Goal: Task Accomplishment & Management: Complete application form

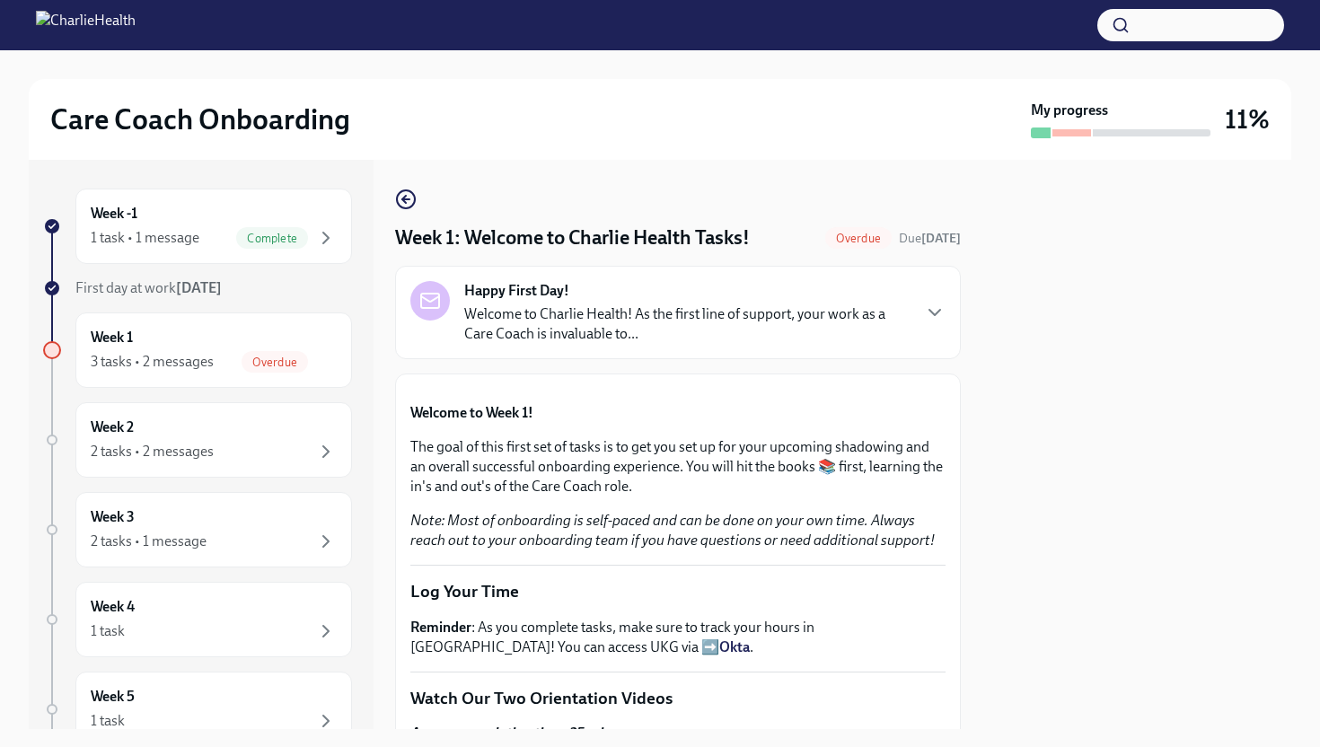
scroll to position [1953, 0]
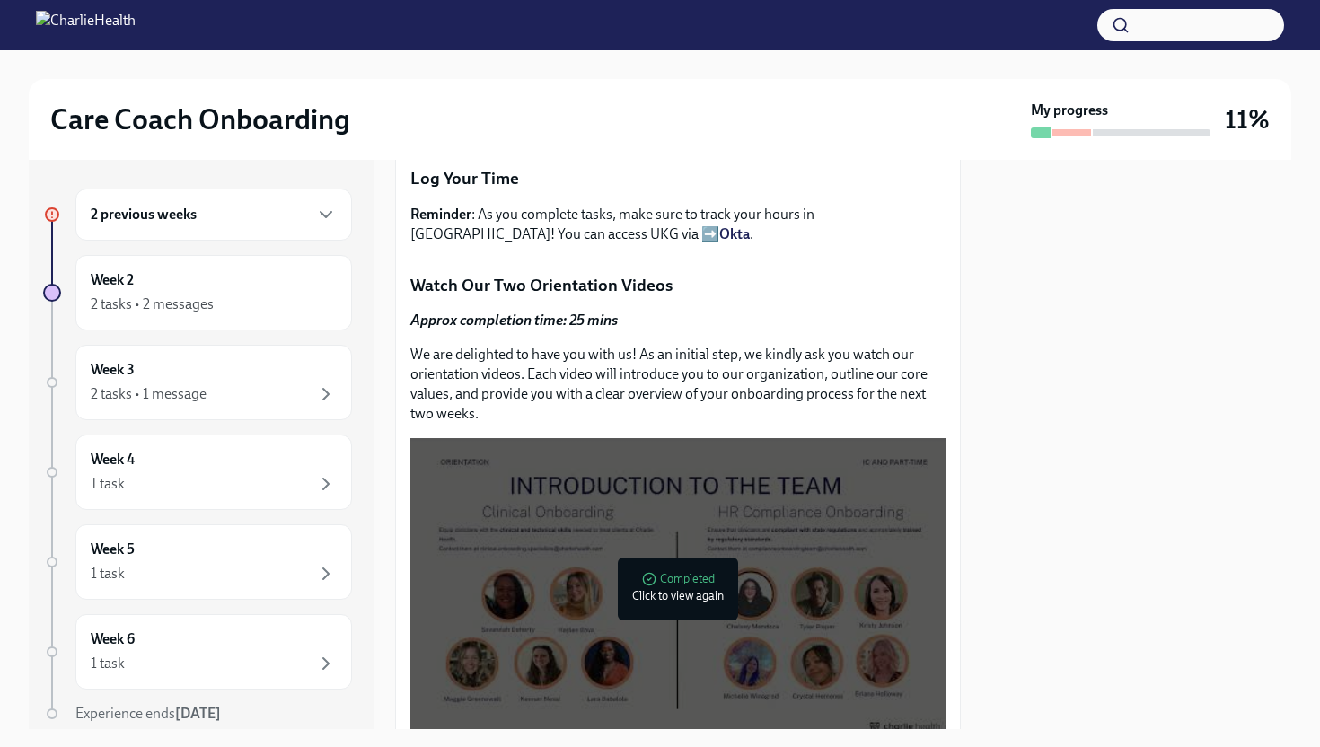
scroll to position [419, 0]
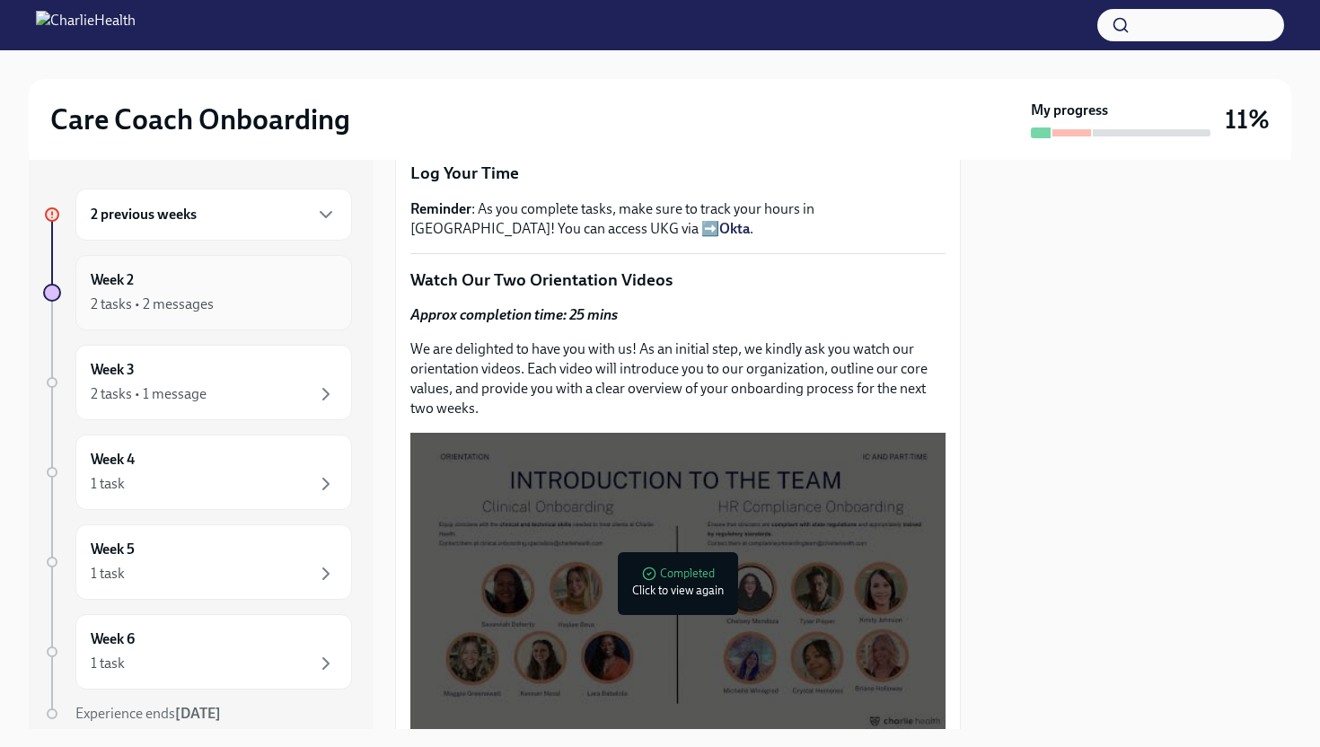
click at [255, 303] on div "2 tasks • 2 messages" at bounding box center [214, 305] width 246 height 22
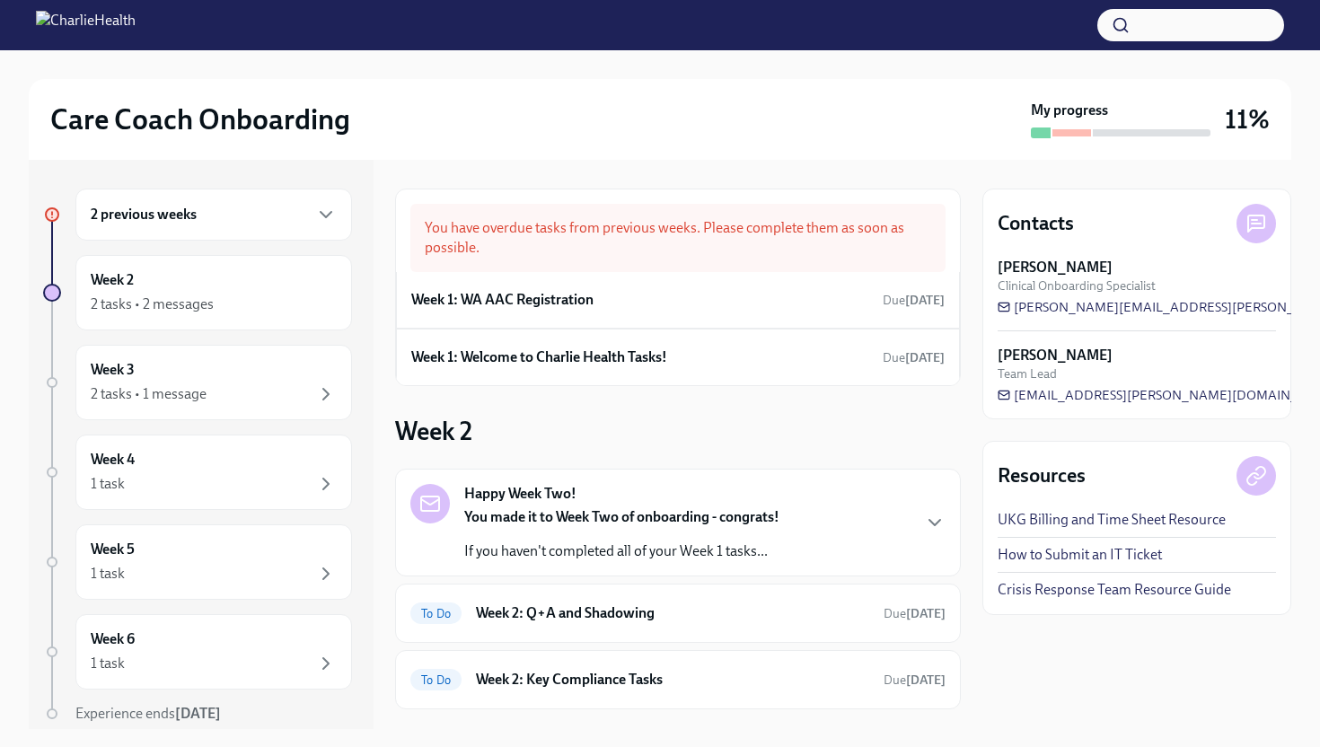
click at [307, 227] on div "2 previous weeks" at bounding box center [213, 215] width 277 height 52
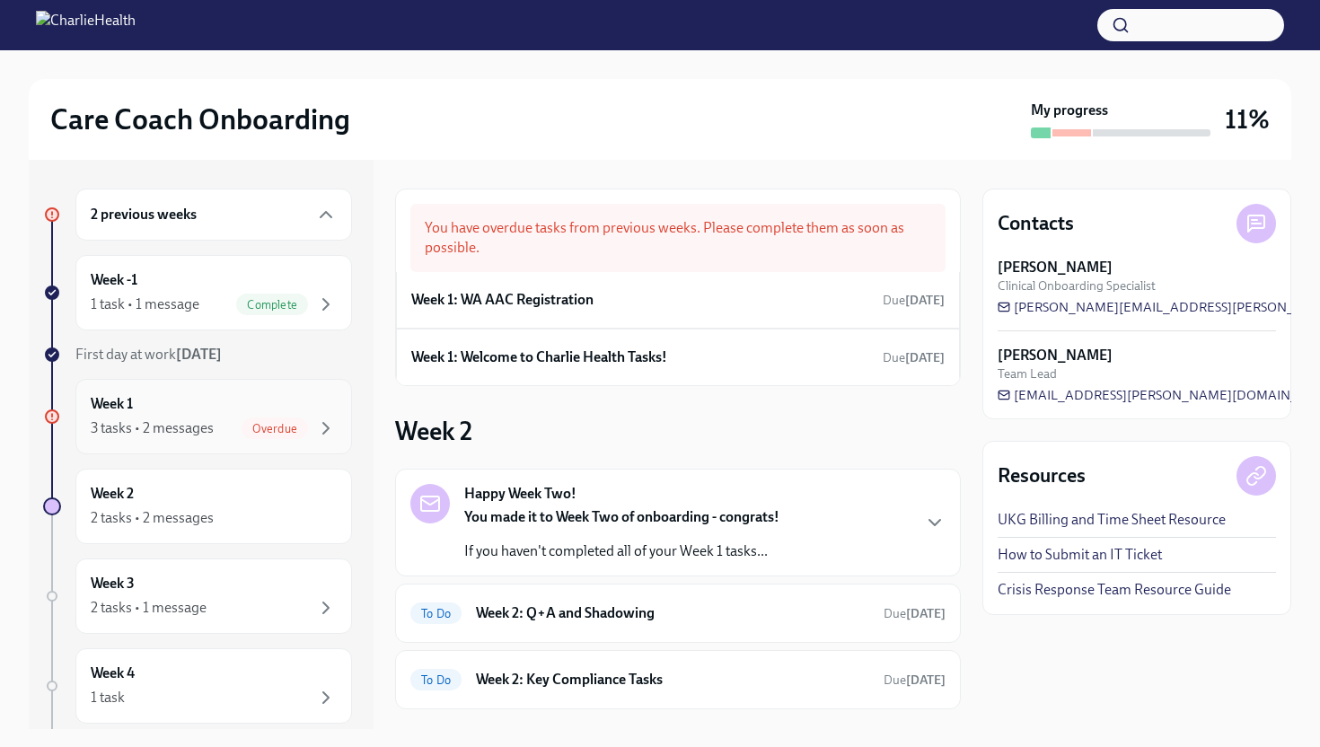
click at [219, 412] on div "Week 1 3 tasks • 2 messages Overdue" at bounding box center [214, 416] width 246 height 45
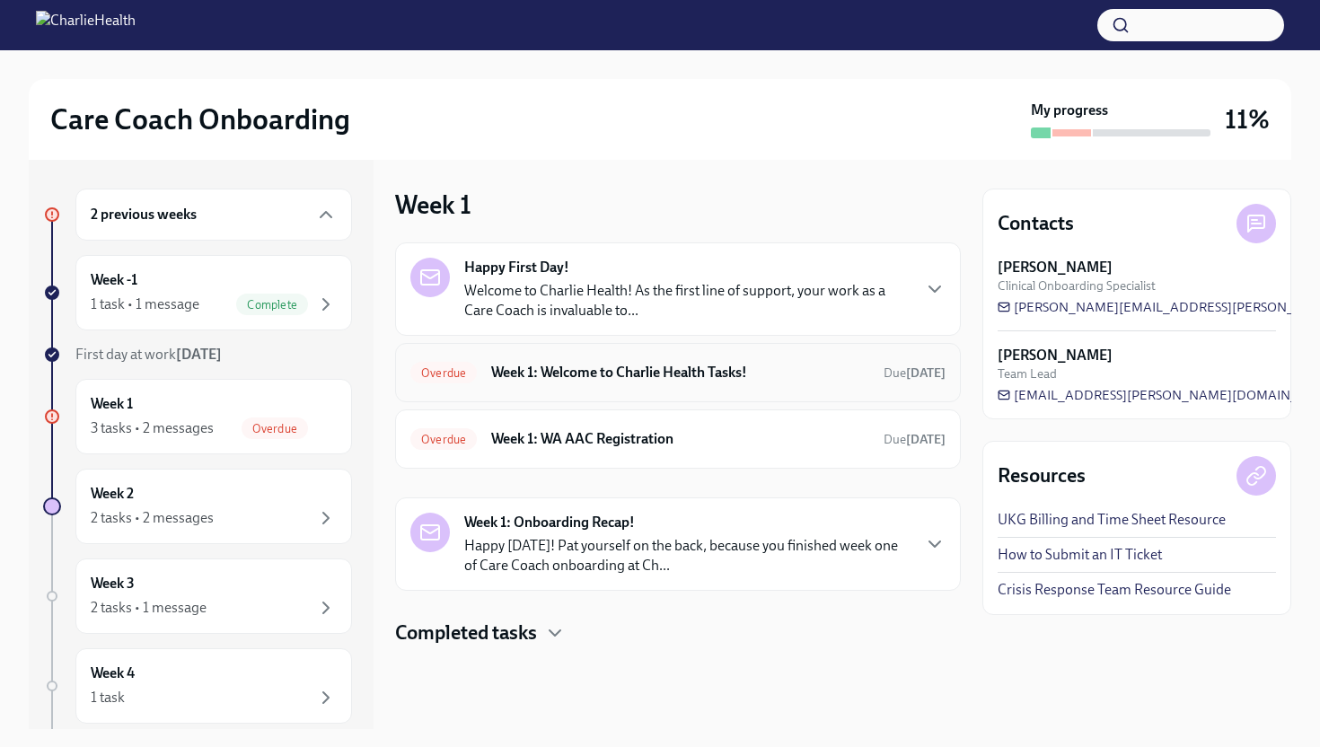
click at [611, 380] on h6 "Week 1: Welcome to Charlie Health Tasks!" at bounding box center [680, 373] width 378 height 20
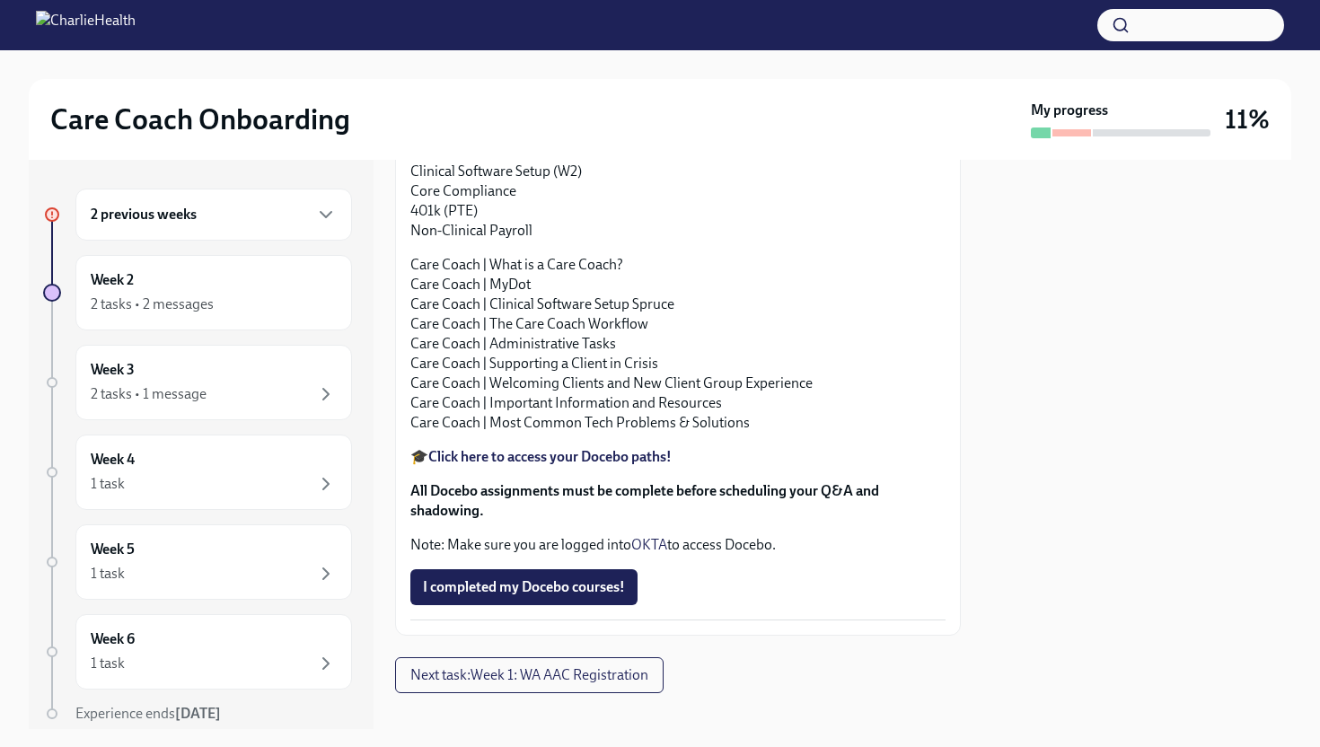
scroll to position [1864, 0]
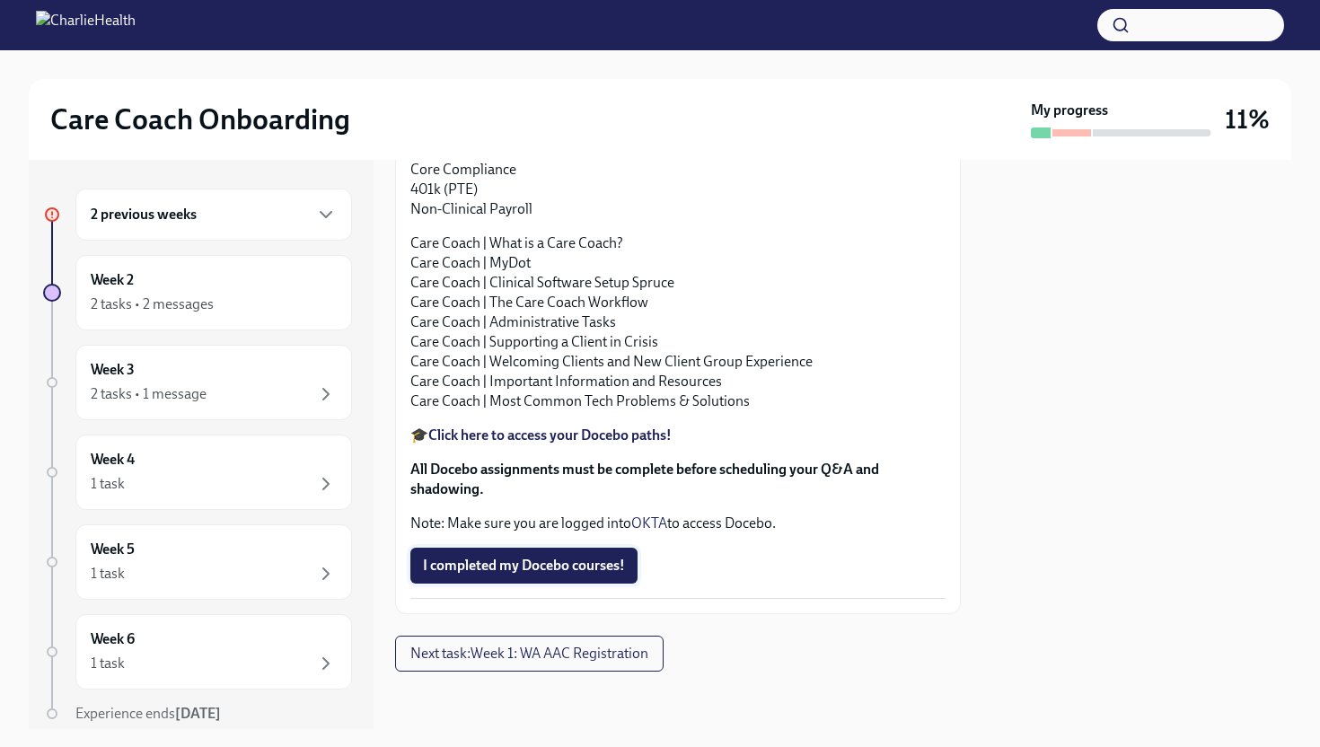
click at [582, 584] on button "I completed my Docebo courses!" at bounding box center [523, 566] width 227 height 36
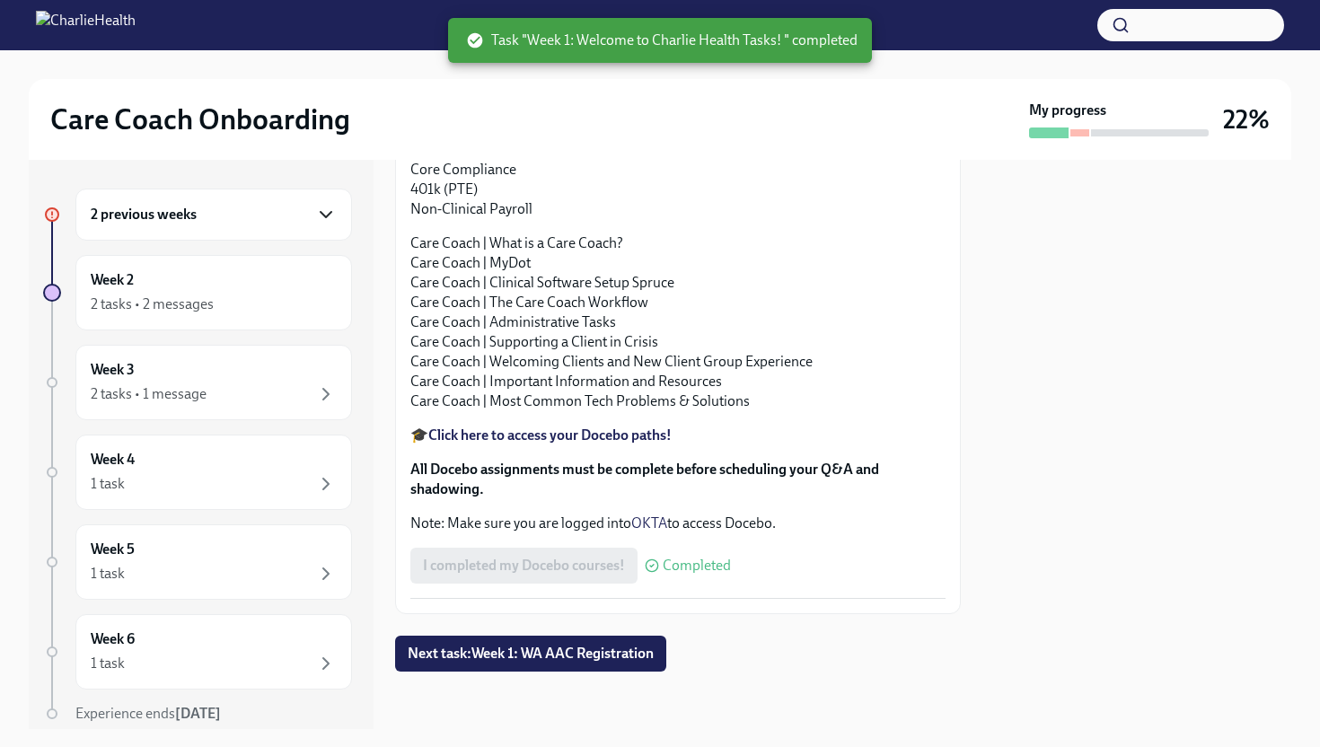
click at [321, 212] on icon "button" at bounding box center [326, 214] width 11 height 5
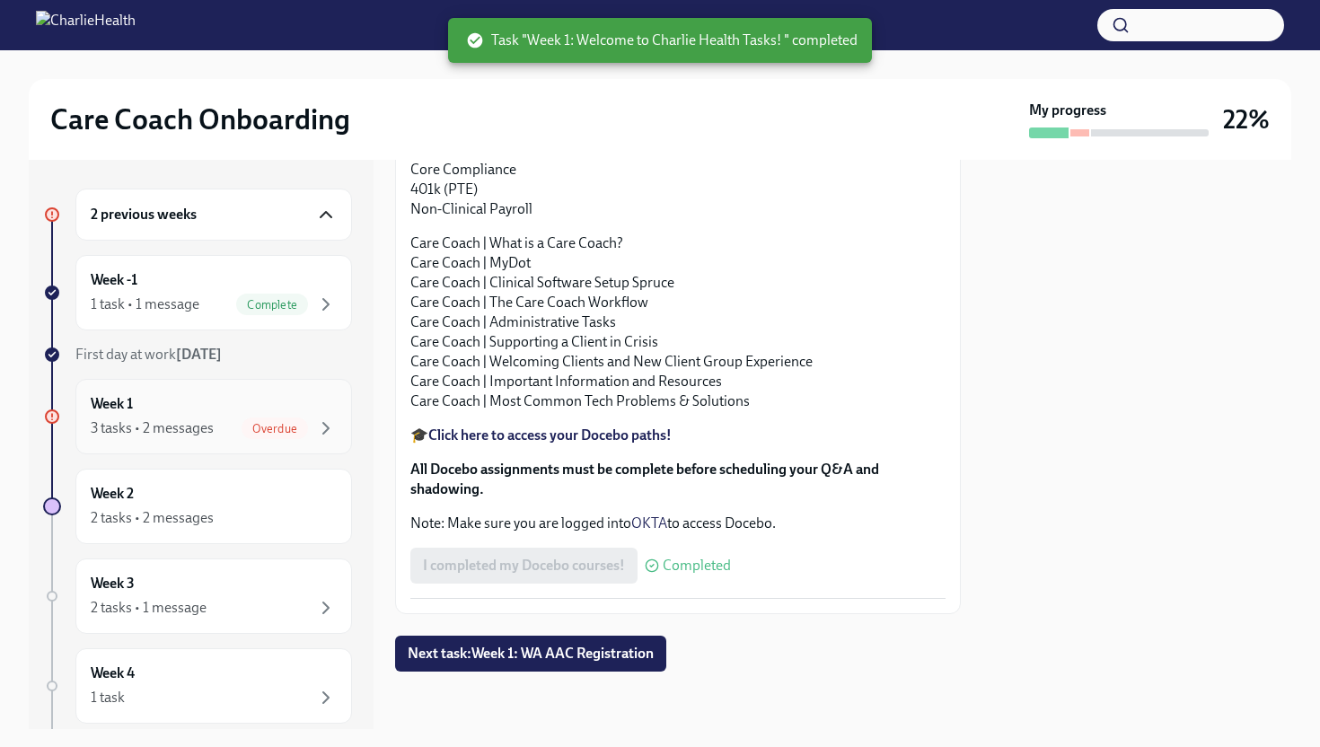
click at [255, 405] on div "Week 1 3 tasks • 2 messages Overdue" at bounding box center [214, 416] width 246 height 45
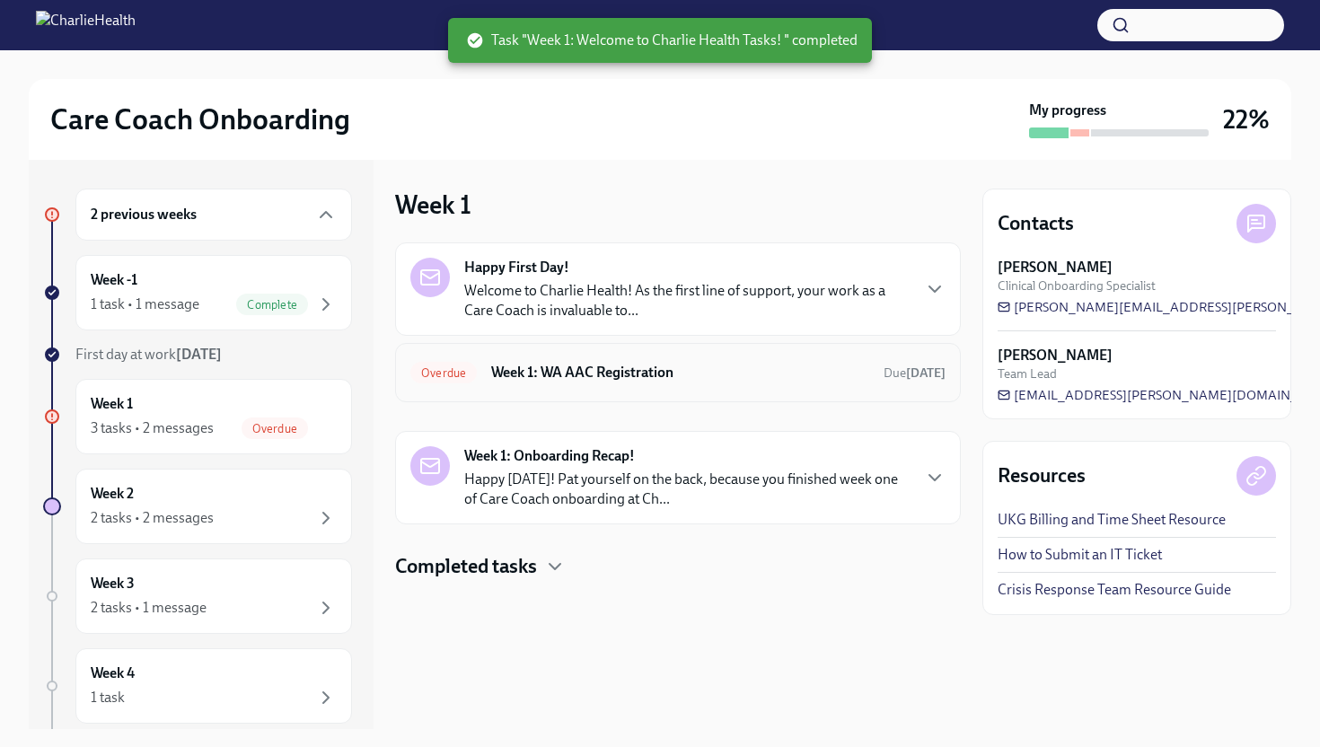
click at [584, 378] on h6 "Week 1: WA AAC Registration" at bounding box center [680, 373] width 378 height 20
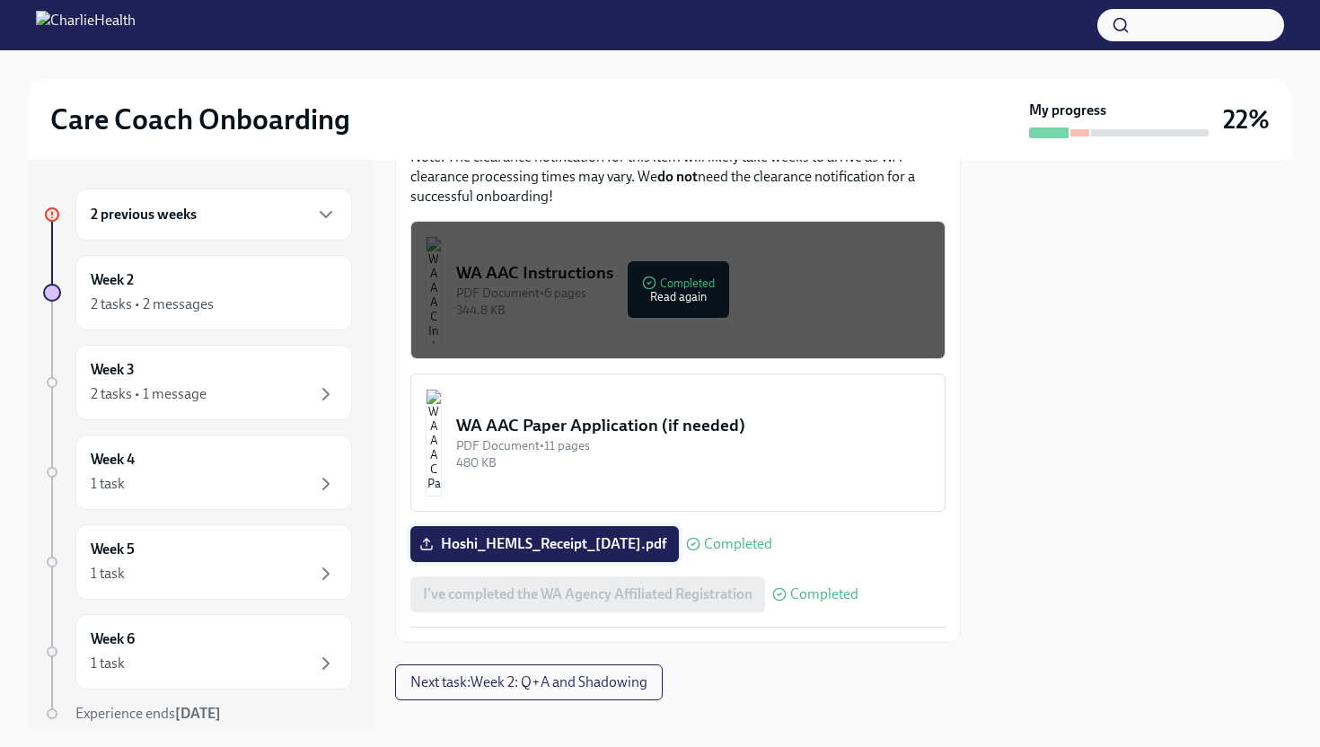
scroll to position [1101, 0]
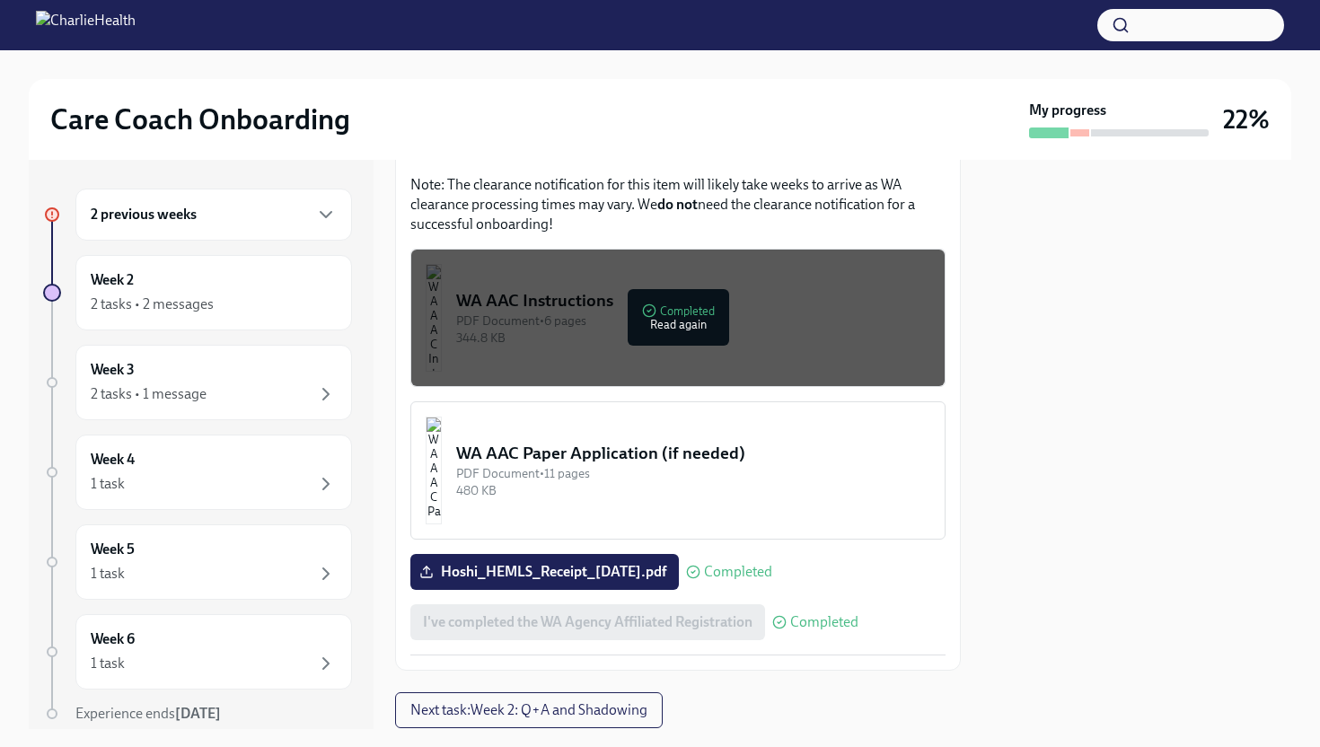
click at [690, 442] on div "WA AAC Paper Application (if needed)" at bounding box center [693, 453] width 474 height 23
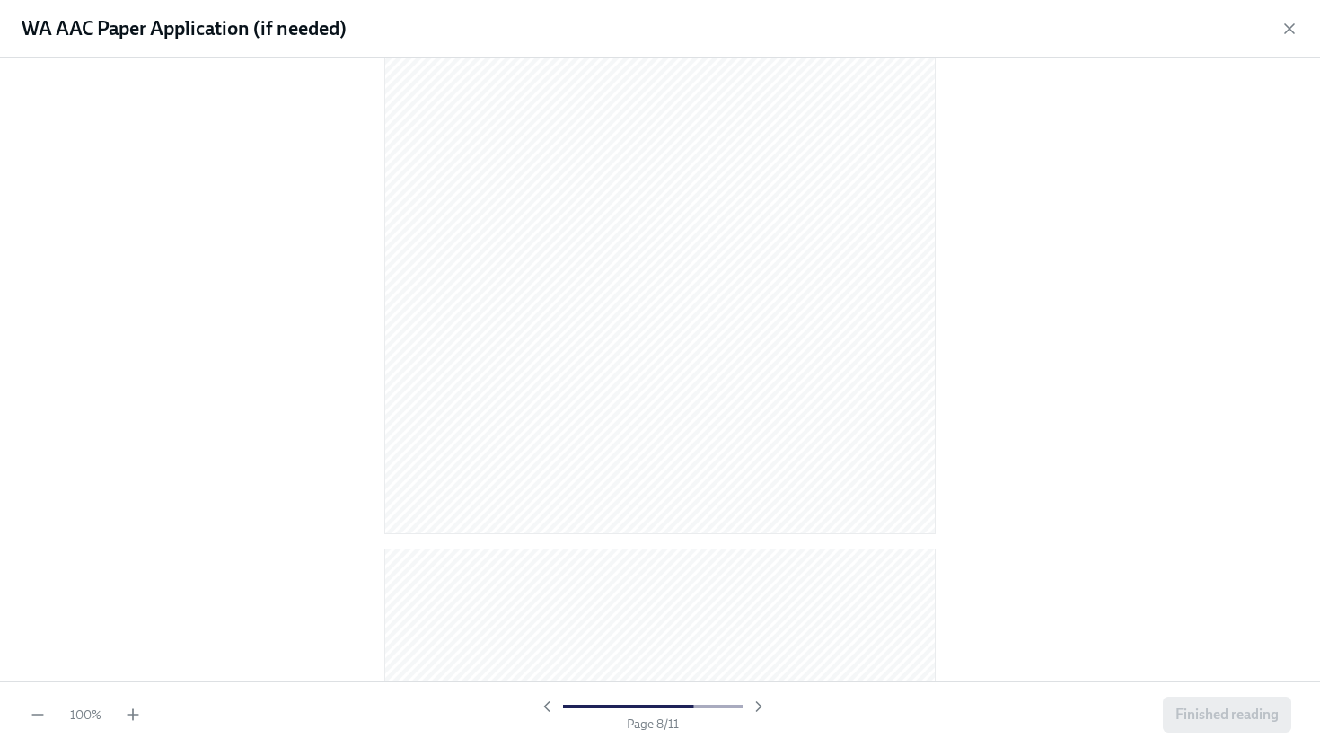
scroll to position [7394, 0]
click at [1199, 728] on button "Finished reading" at bounding box center [1227, 715] width 128 height 36
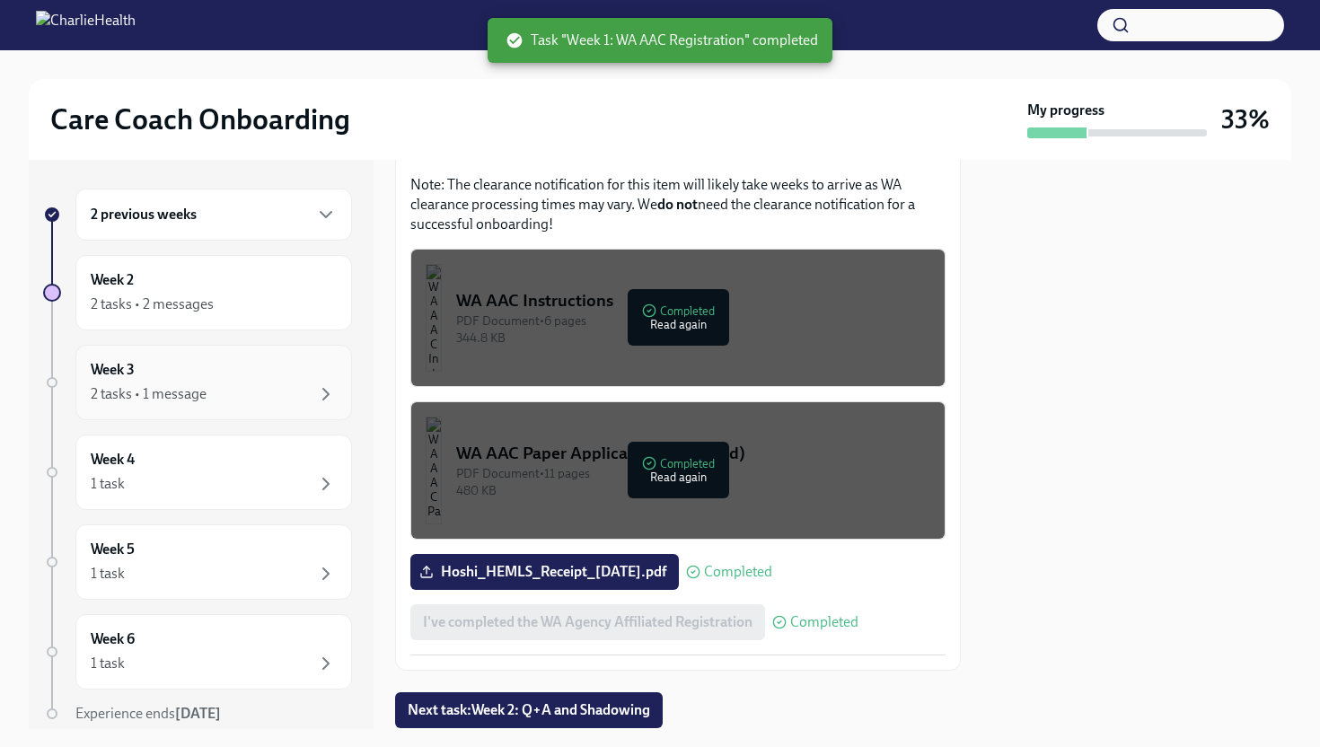
click at [224, 380] on div "Week 3 2 tasks • 1 message" at bounding box center [214, 382] width 246 height 45
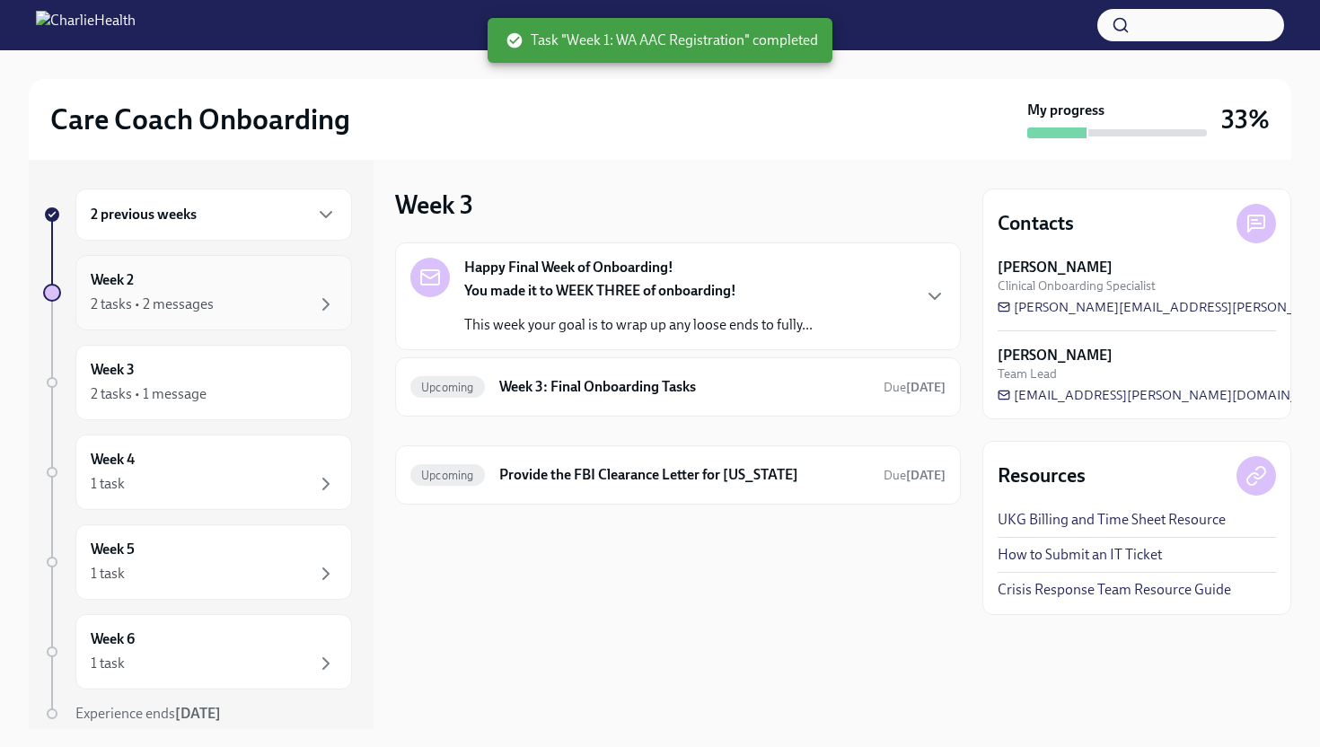
click at [279, 310] on div "2 tasks • 2 messages" at bounding box center [214, 305] width 246 height 22
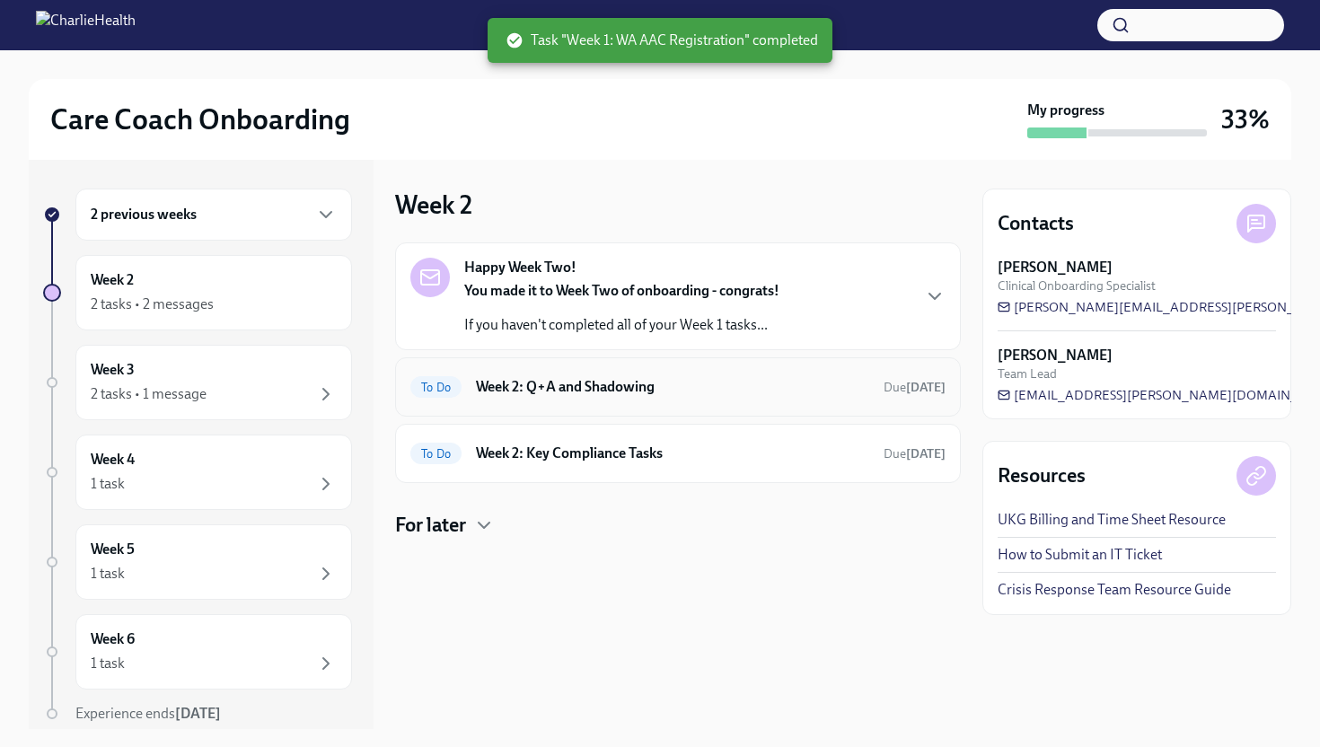
click at [619, 401] on div "To Do Week 2: Q+A and Shadowing Due in 6 days" at bounding box center [678, 386] width 566 height 59
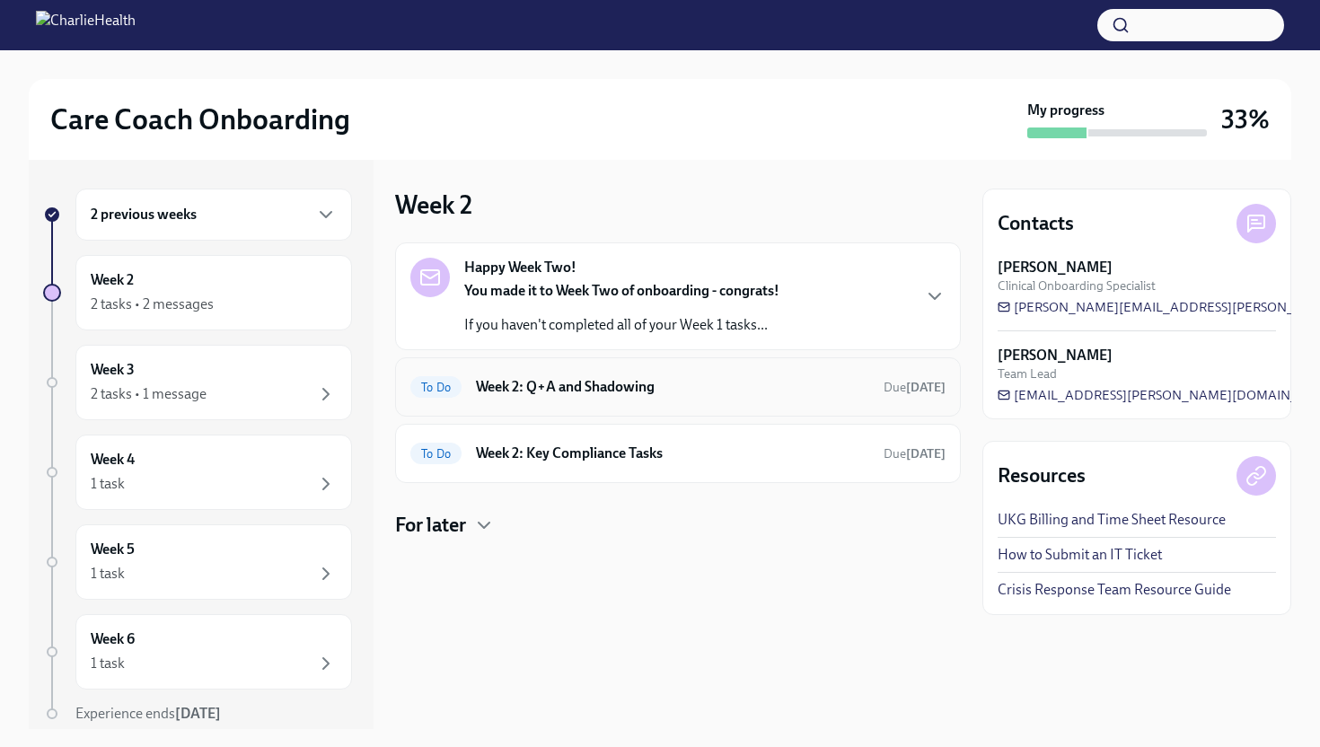
click at [702, 383] on h6 "Week 2: Q+A and Shadowing" at bounding box center [672, 387] width 393 height 20
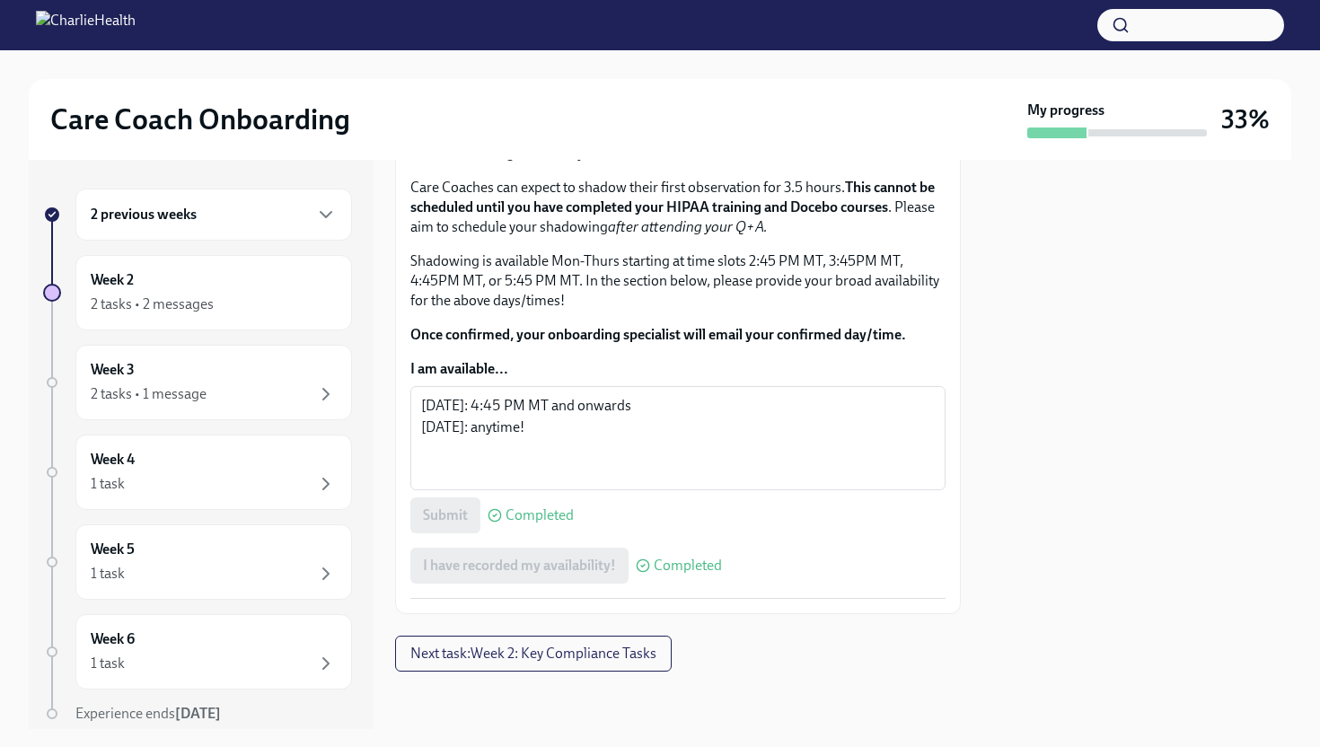
scroll to position [1139, 0]
click at [600, 444] on textarea "Wed 8/27: 4:45 PM MT and onwards Thu 8/28: anytime!" at bounding box center [678, 438] width 514 height 86
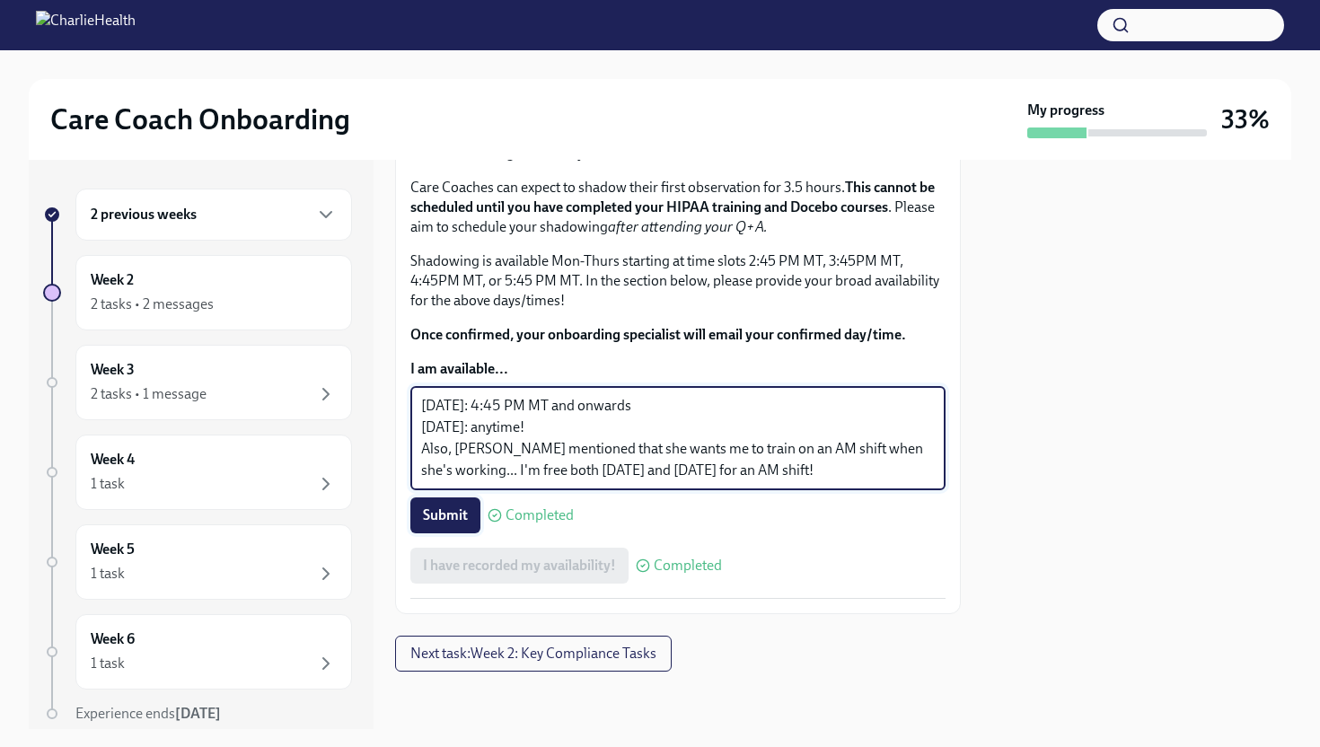
type textarea "Wed 8/27: 4:45 PM MT and onwards Thu 8/28: anytime! Also, Ivy mentioned that sh…"
click at [451, 512] on span "Submit" at bounding box center [445, 516] width 45 height 18
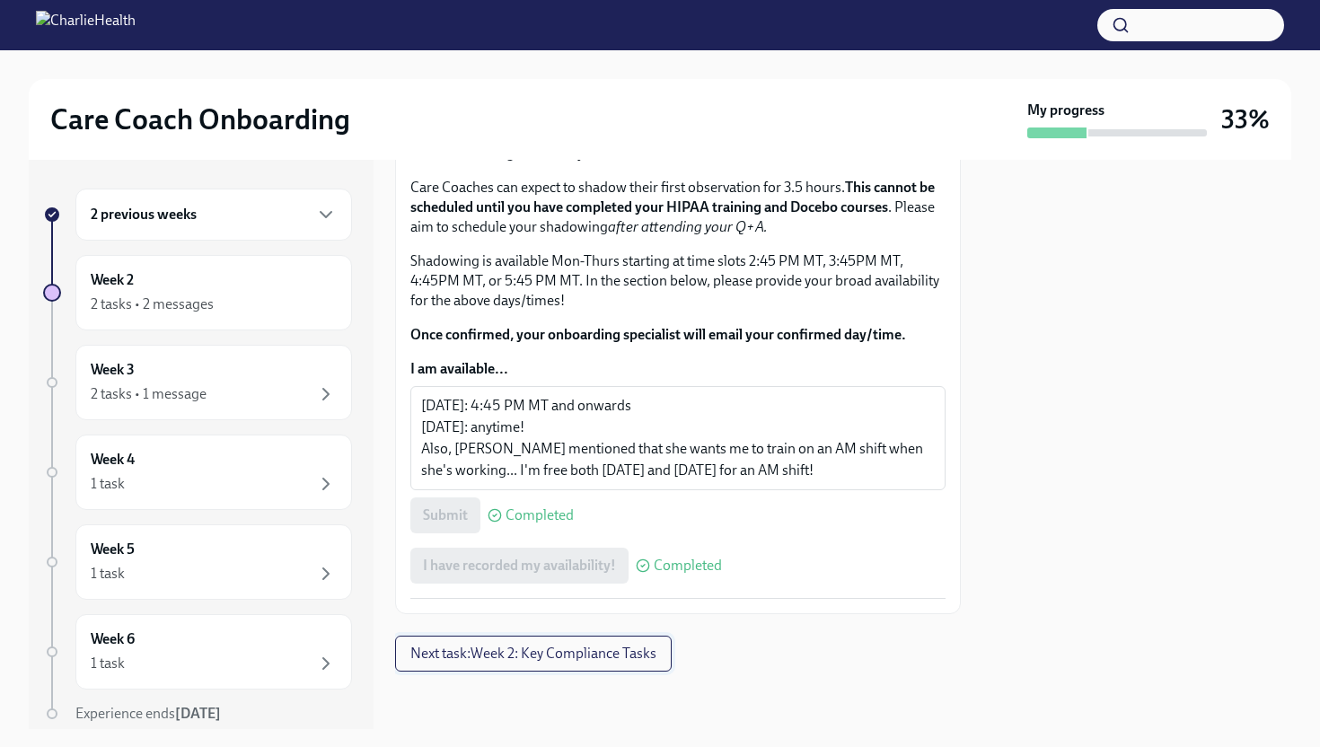
click at [519, 666] on button "Next task : Week 2: Key Compliance Tasks" at bounding box center [533, 654] width 277 height 36
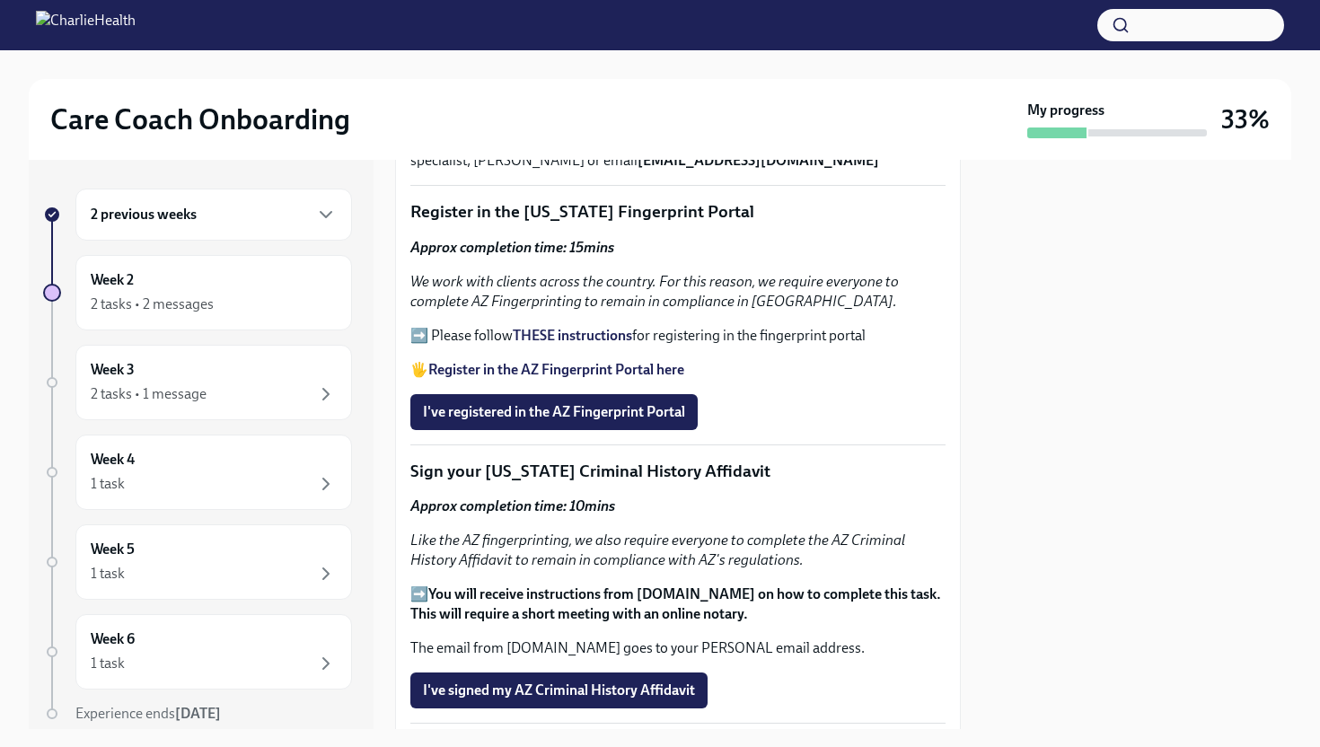
scroll to position [555, 0]
